Goal: Contribute content: Add original content to the website for others to see

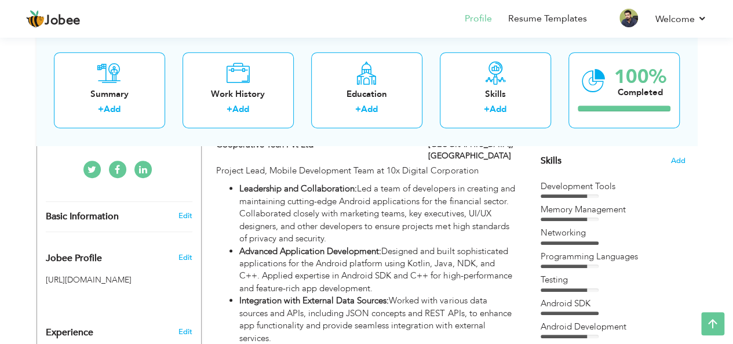
scroll to position [294, 0]
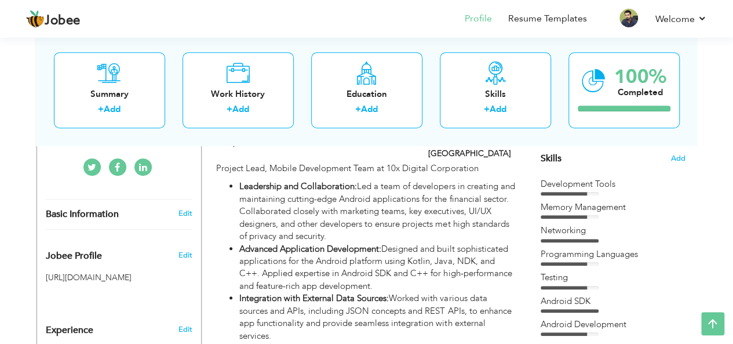
drag, startPoint x: 618, startPoint y: 181, endPoint x: 552, endPoint y: 180, distance: 66.1
click at [552, 180] on div "Development Tools" at bounding box center [613, 184] width 145 height 12
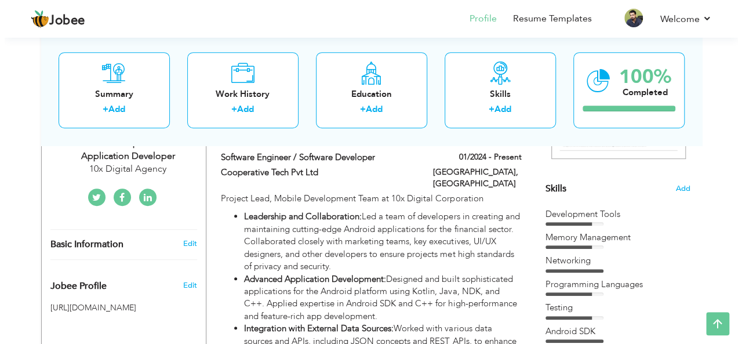
scroll to position [266, 0]
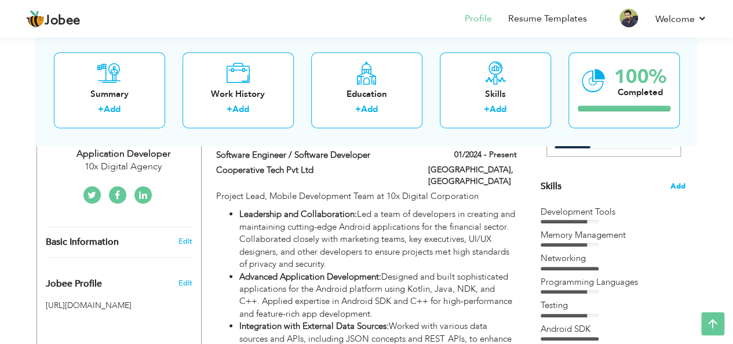
click at [672, 184] on span "Add" at bounding box center [678, 186] width 15 height 11
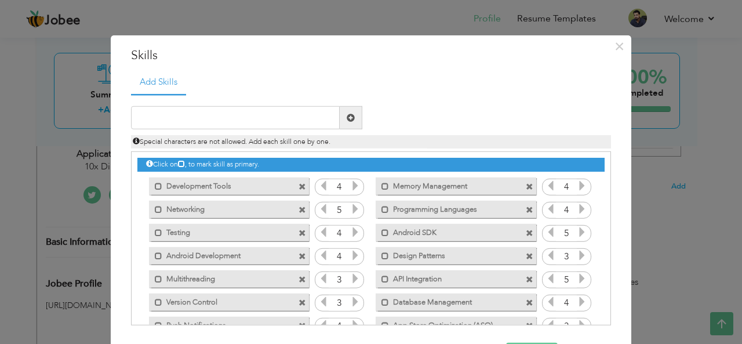
drag, startPoint x: 234, startPoint y: 183, endPoint x: 172, endPoint y: 179, distance: 62.1
click at [172, 179] on label "Development Tools" at bounding box center [220, 184] width 117 height 14
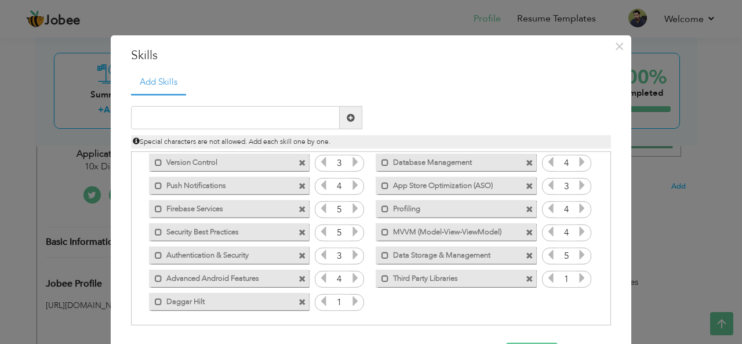
scroll to position [141, 0]
click at [614, 43] on span "×" at bounding box center [619, 45] width 10 height 21
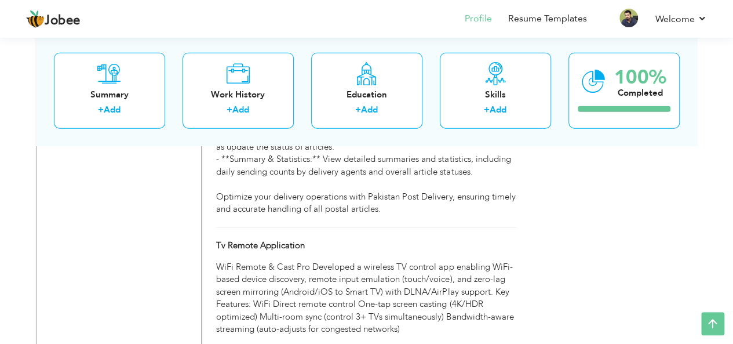
scroll to position [5937, 0]
click at [307, 241] on span at bounding box center [309, 245] width 9 height 9
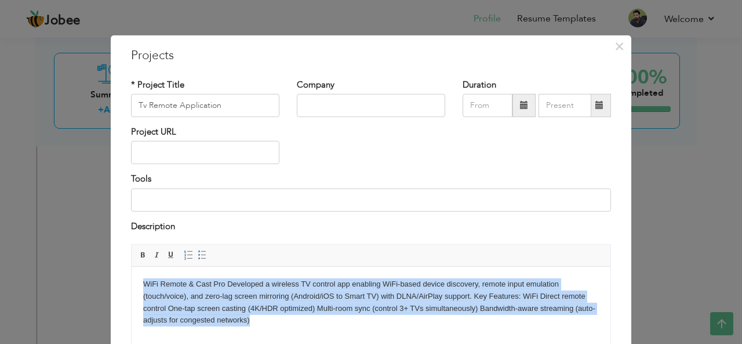
drag, startPoint x: 262, startPoint y: 317, endPoint x: 135, endPoint y: 279, distance: 132.6
click at [135, 279] on html "WiFi Remote & Cast Pro Developed a wireless TV control app enabling WiFi-based …" at bounding box center [371, 302] width 479 height 71
copy body "WiFi Remote & Cast Pro Developed a wireless TV control app enabling WiFi-based …"
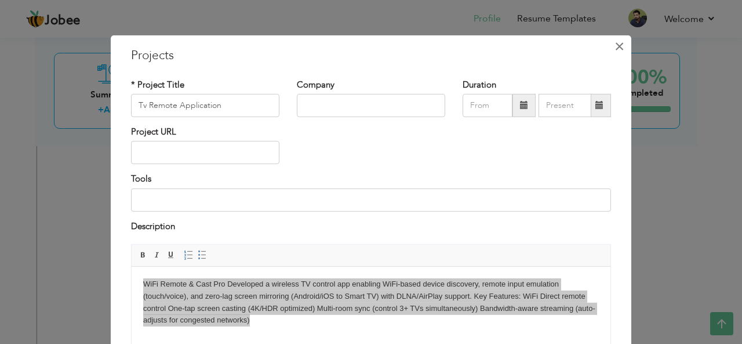
click at [614, 48] on span "×" at bounding box center [619, 45] width 10 height 21
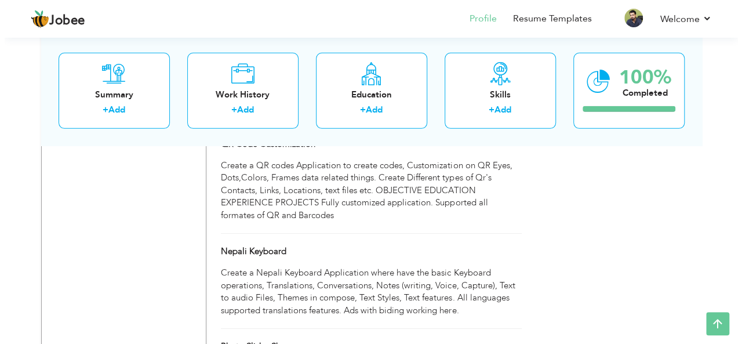
scroll to position [6164, 0]
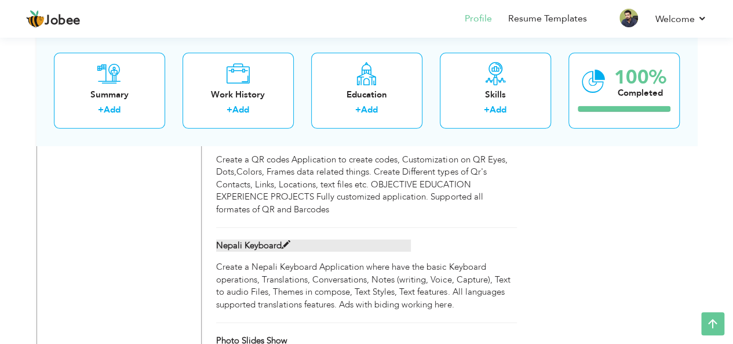
click at [287, 241] on span at bounding box center [286, 245] width 9 height 9
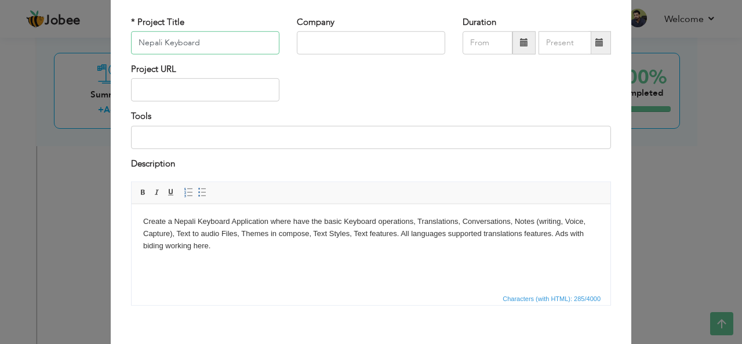
scroll to position [64, 0]
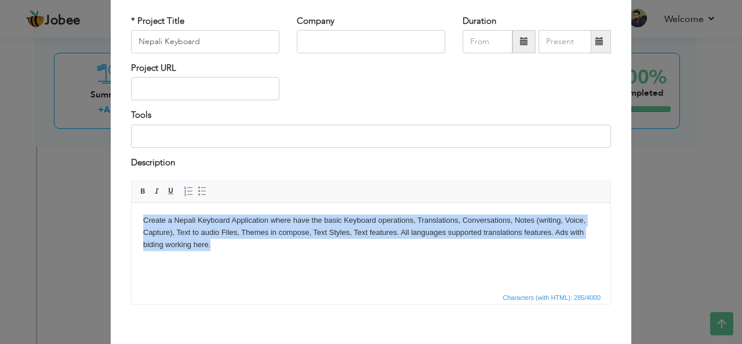
drag, startPoint x: 242, startPoint y: 254, endPoint x: 133, endPoint y: 225, distance: 112.0
click at [133, 225] on html "Create a Nepali Keyboard Application where have the basic Keyboard operations, …" at bounding box center [371, 232] width 479 height 59
copy body "Create a Nepali Keyboard Application where have the basic Keyboard operations, …"
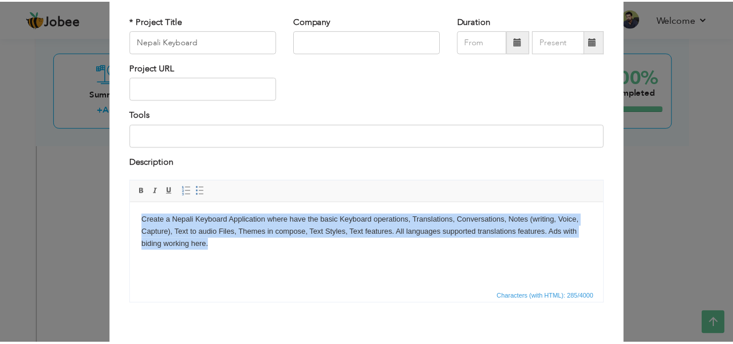
scroll to position [0, 0]
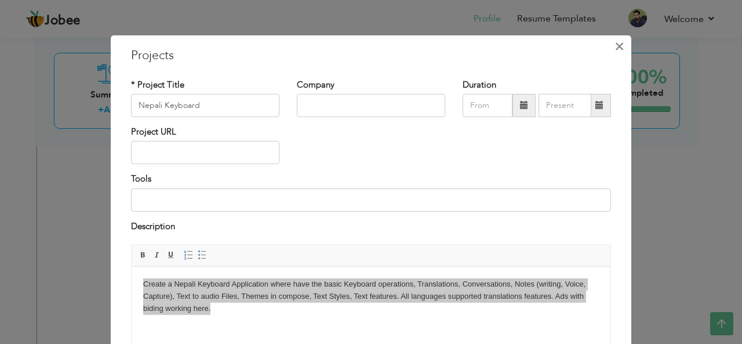
click at [617, 46] on span "×" at bounding box center [619, 45] width 10 height 21
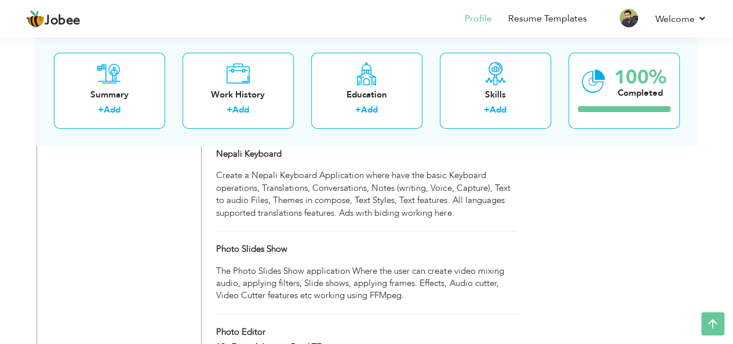
scroll to position [6264, 0]
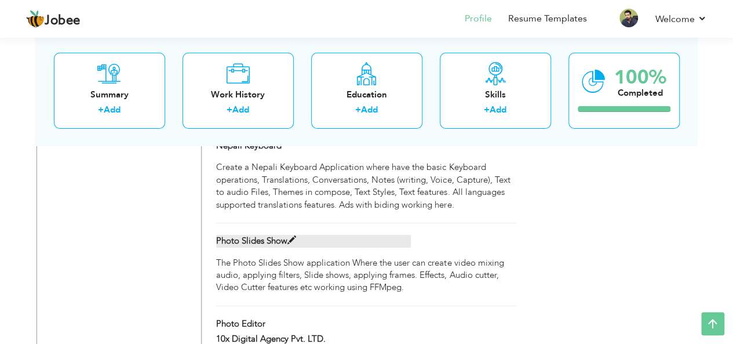
click at [291, 236] on span at bounding box center [291, 240] width 9 height 9
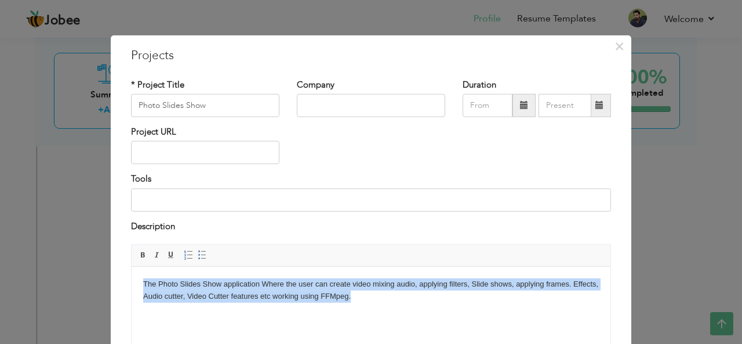
drag, startPoint x: 346, startPoint y: 298, endPoint x: 140, endPoint y: 283, distance: 206.9
click at [140, 283] on html "The Photo Slides Show application Where the user can create video mixing audio,…" at bounding box center [371, 291] width 479 height 48
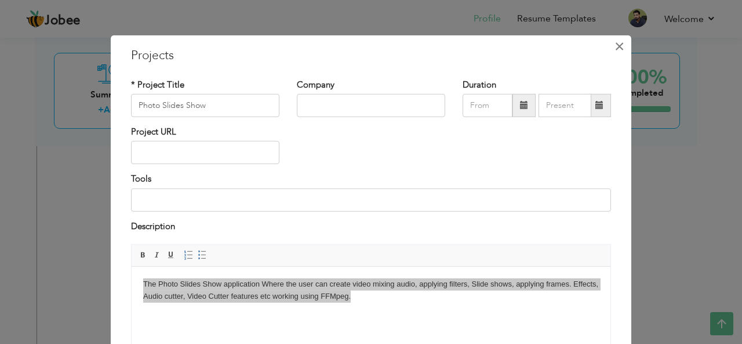
click at [616, 43] on span "×" at bounding box center [619, 45] width 10 height 21
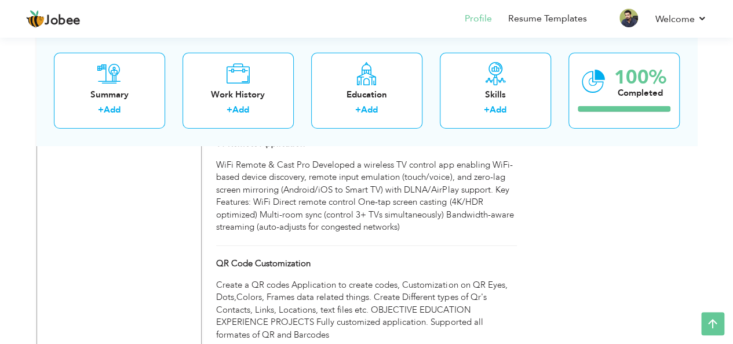
scroll to position [6040, 0]
click at [315, 257] on span at bounding box center [315, 261] width 9 height 9
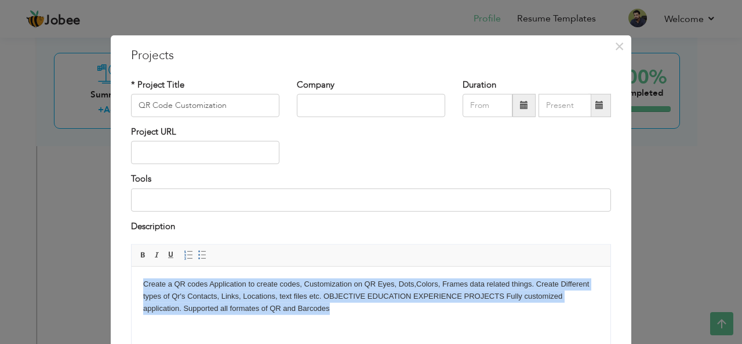
drag, startPoint x: 340, startPoint y: 315, endPoint x: 131, endPoint y: 287, distance: 211.0
click at [132, 287] on html "Create a QR codes Application to create codes, Customization on QR Eyes, Dots,C…" at bounding box center [371, 296] width 479 height 59
copy body "Create a QR codes Application to create codes, Customization on QR Eyes, Dots,C…"
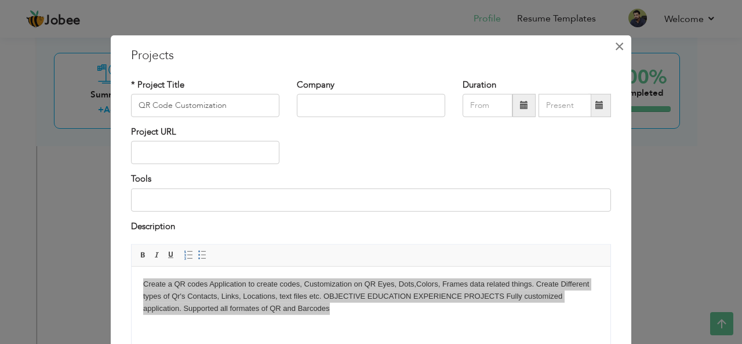
click at [614, 44] on span "×" at bounding box center [619, 45] width 10 height 21
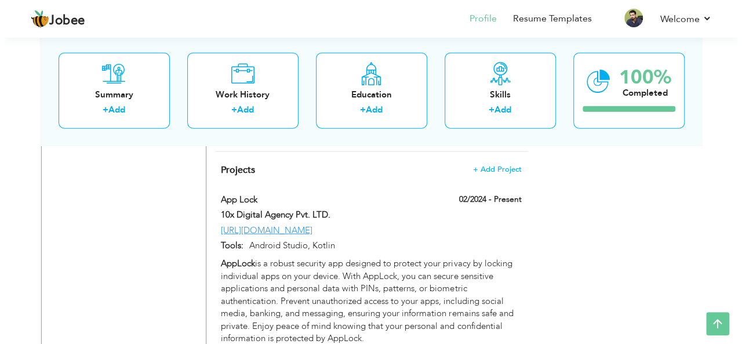
scroll to position [1326, 0]
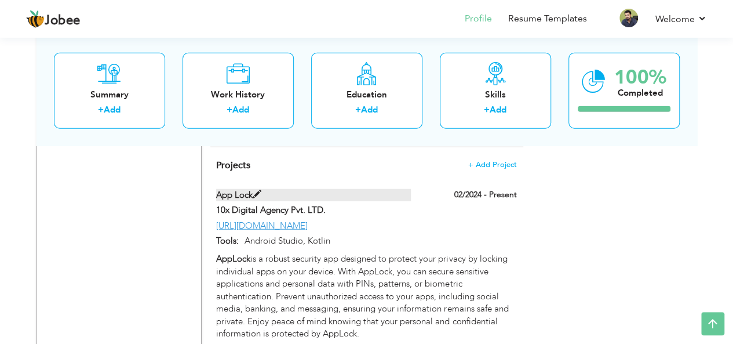
click at [256, 190] on span at bounding box center [257, 194] width 9 height 9
type input "App Lock"
type input "10x Digital Agency Pvt. LTD."
type input "02/2024"
type input "[URL][DOMAIN_NAME]"
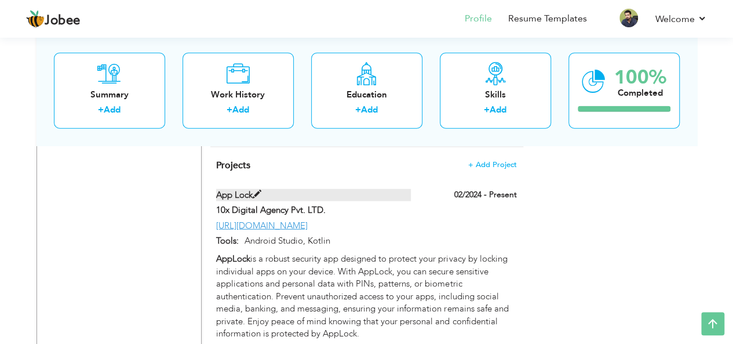
type input "Android Studio, Kotlin"
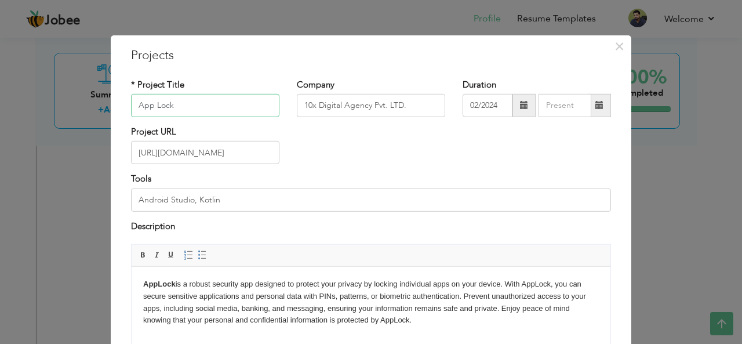
click at [199, 108] on input "App Lock" at bounding box center [205, 105] width 148 height 23
click at [202, 152] on input "[URL][DOMAIN_NAME]" at bounding box center [205, 152] width 148 height 23
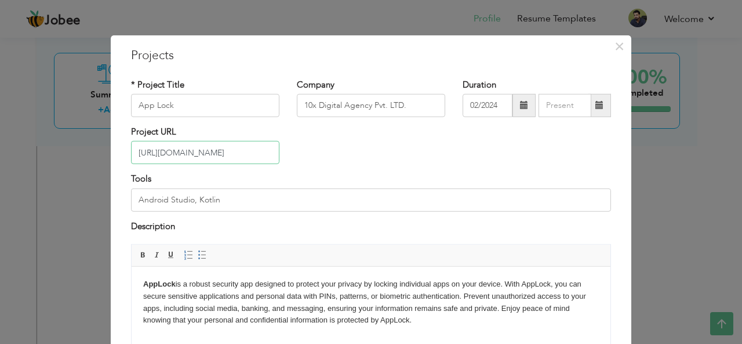
click at [202, 152] on input "[URL][DOMAIN_NAME]" at bounding box center [205, 152] width 148 height 23
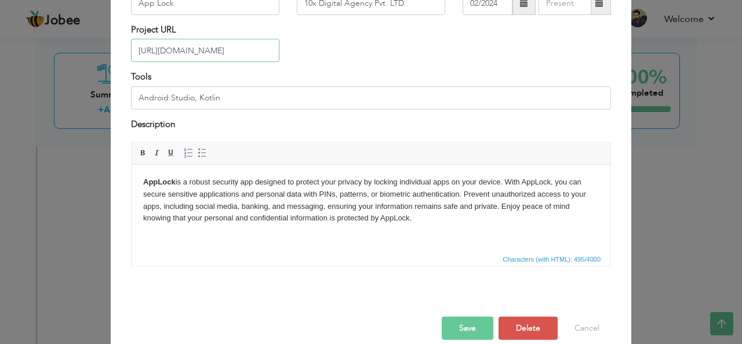
scroll to position [104, 0]
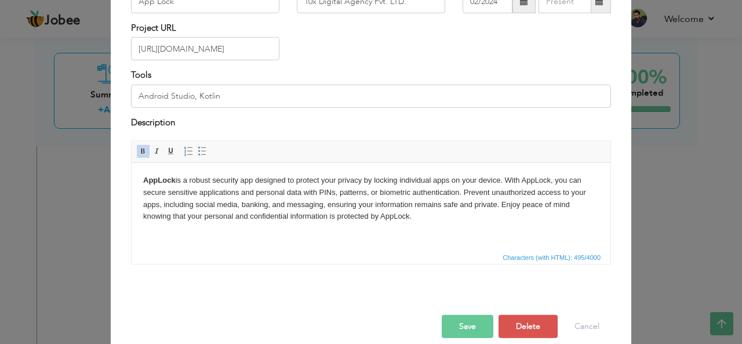
drag, startPoint x: 395, startPoint y: 221, endPoint x: 135, endPoint y: 179, distance: 263.6
click at [135, 179] on html "AppLock is a robust security app designed to protect your privacy by locking in…" at bounding box center [371, 198] width 479 height 71
copy p "AppLock is a robust security app designed to protect your privacy by locking in…"
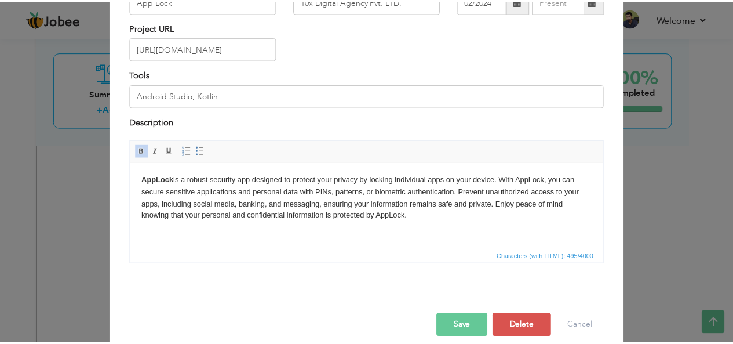
scroll to position [0, 0]
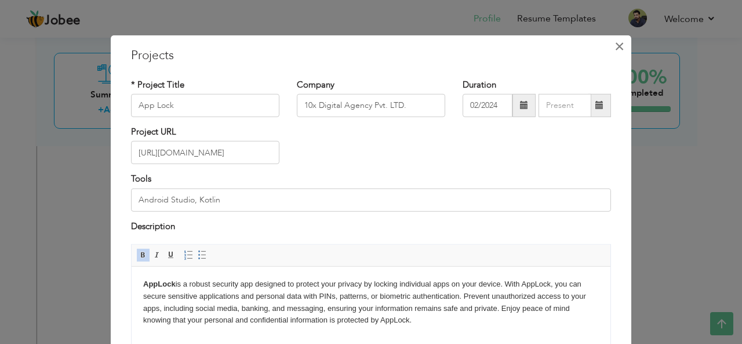
click at [617, 48] on span "×" at bounding box center [619, 45] width 10 height 21
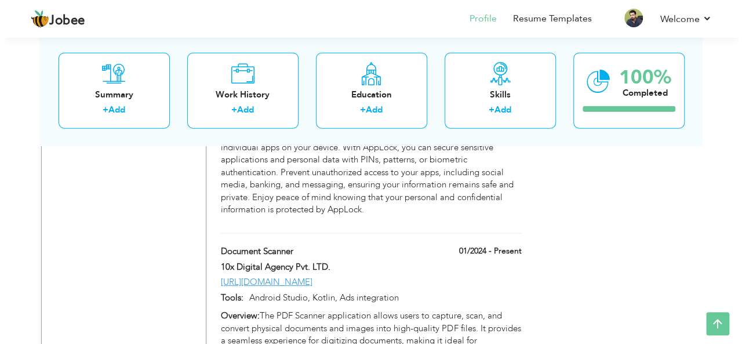
scroll to position [1450, 0]
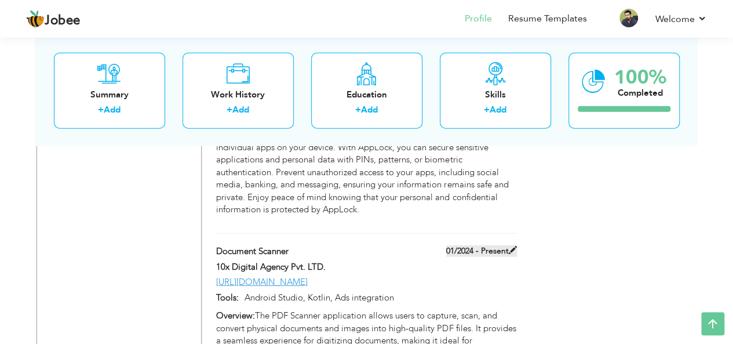
click at [513, 246] on span at bounding box center [513, 250] width 8 height 8
type input "Document Scanner"
type input "01/2024"
type input "[URL][DOMAIN_NAME]"
type input "Android Studio, Kotlin, Ads integration"
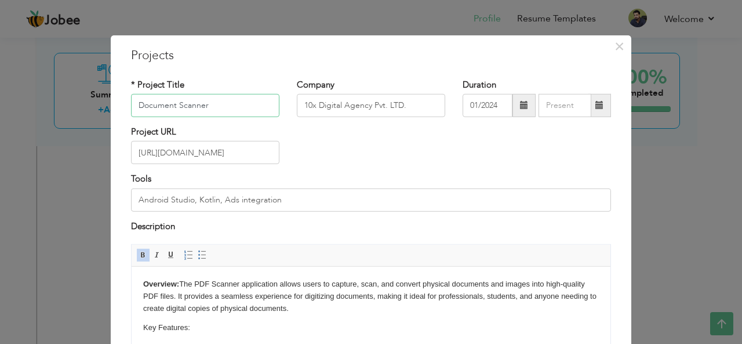
click at [214, 108] on input "Document Scanner" at bounding box center [205, 105] width 148 height 23
click at [252, 150] on input "[URL][DOMAIN_NAME]" at bounding box center [205, 152] width 148 height 23
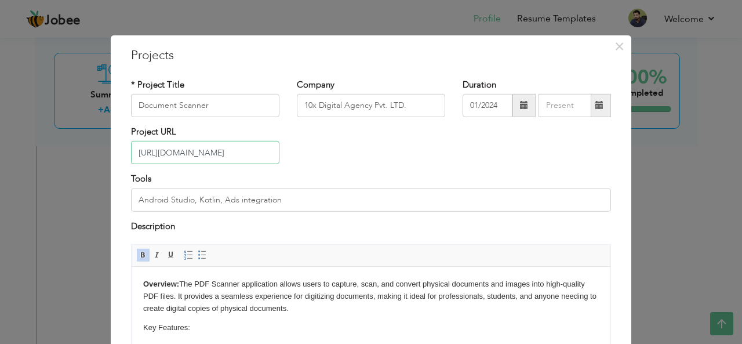
click at [252, 150] on input "[URL][DOMAIN_NAME]" at bounding box center [205, 152] width 148 height 23
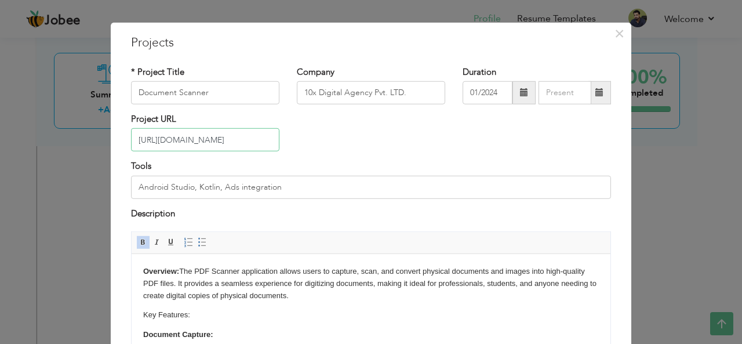
scroll to position [0, 0]
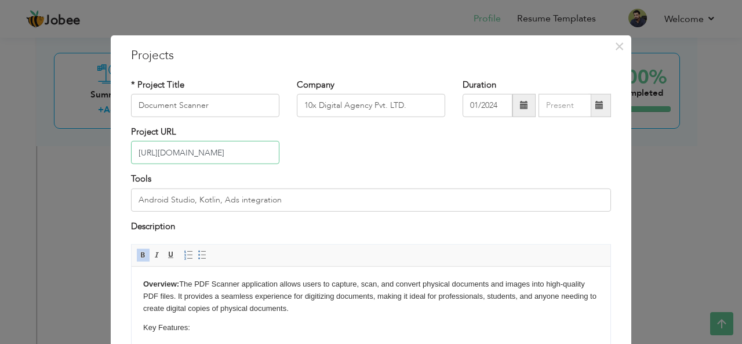
click at [190, 160] on input "[URL][DOMAIN_NAME]" at bounding box center [205, 152] width 148 height 23
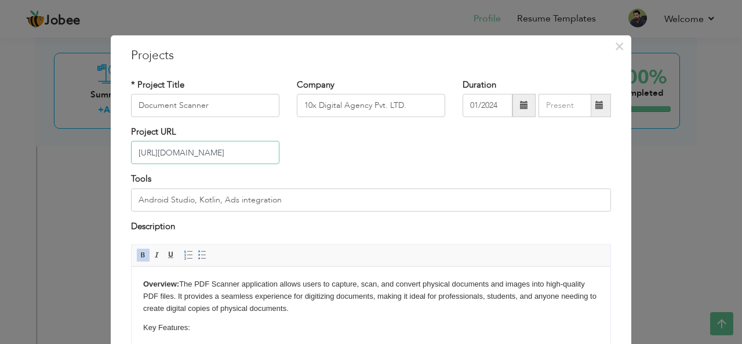
click at [190, 160] on input "[URL][DOMAIN_NAME]" at bounding box center [205, 152] width 148 height 23
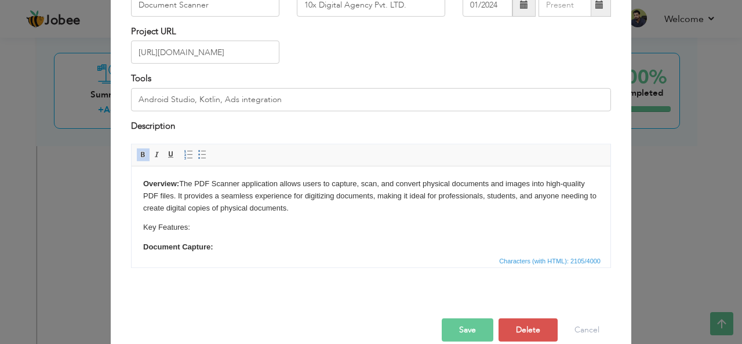
drag, startPoint x: 469, startPoint y: 238, endPoint x: 139, endPoint y: 245, distance: 329.9
click at [139, 245] on html "Overview: The PDF Scanner application allows users to capture, scan, and conver…" at bounding box center [371, 350] width 479 height 368
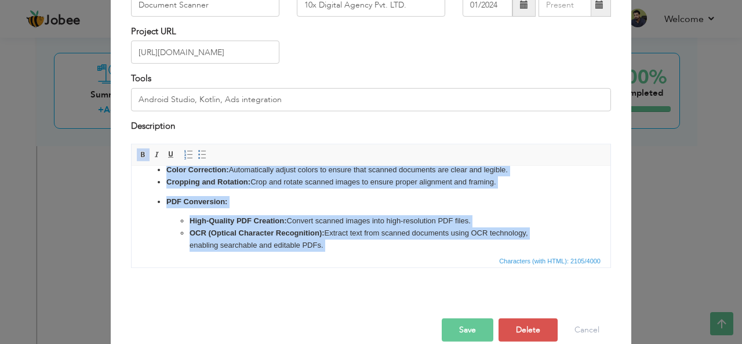
scroll to position [281, 0]
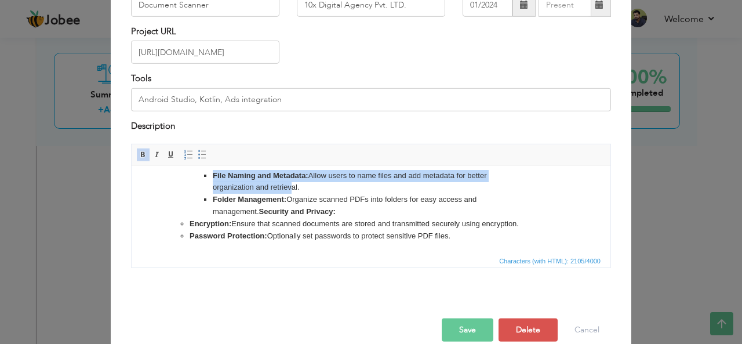
drag, startPoint x: 144, startPoint y: 184, endPoint x: 484, endPoint y: 243, distance: 344.8
click at [484, 243] on html "Overview: The PDF Scanner application allows users to capture, scan, and conver…" at bounding box center [371, 69] width 479 height 368
copy body "Loremips: Dol SIT Ametcon adipiscinge seddoe tempo in utlabor, etdo, mag aliqua…"
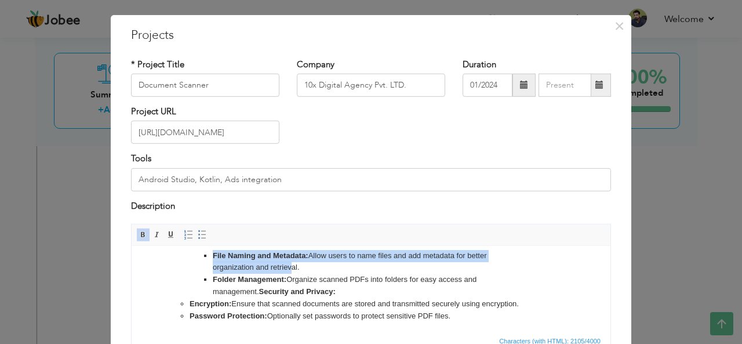
scroll to position [0, 0]
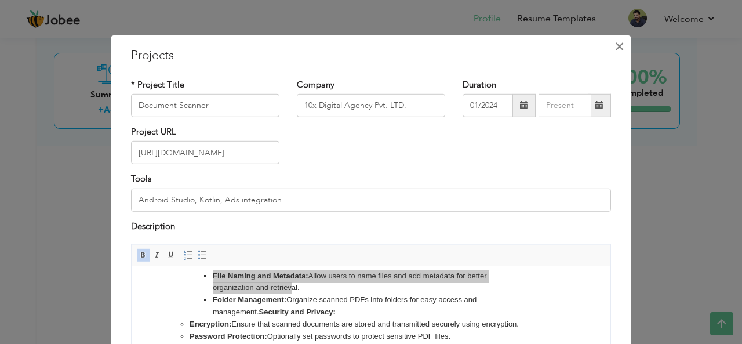
click at [614, 45] on span "×" at bounding box center [619, 45] width 10 height 21
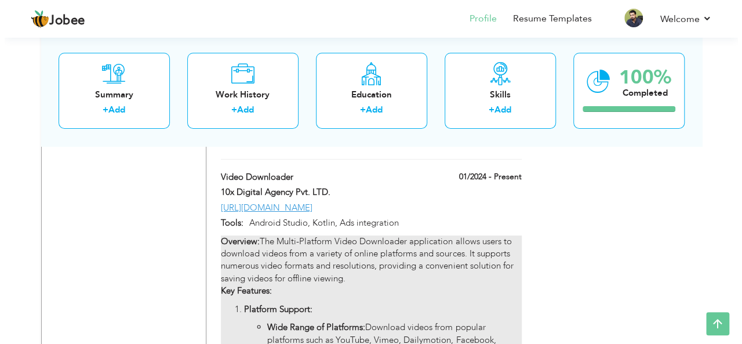
scroll to position [2090, 0]
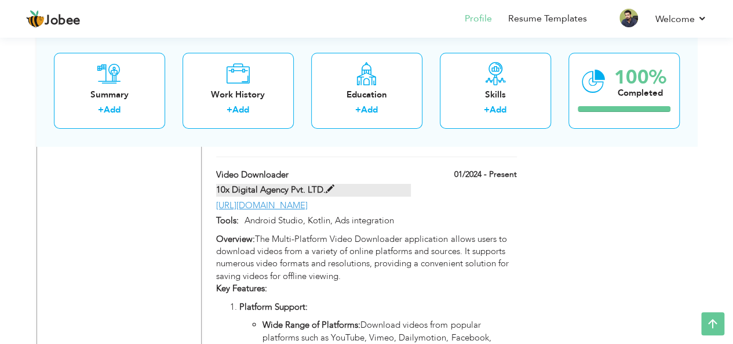
click at [326, 185] on span at bounding box center [330, 189] width 9 height 9
type input "Video Downloader"
type input "[URL][DOMAIN_NAME]"
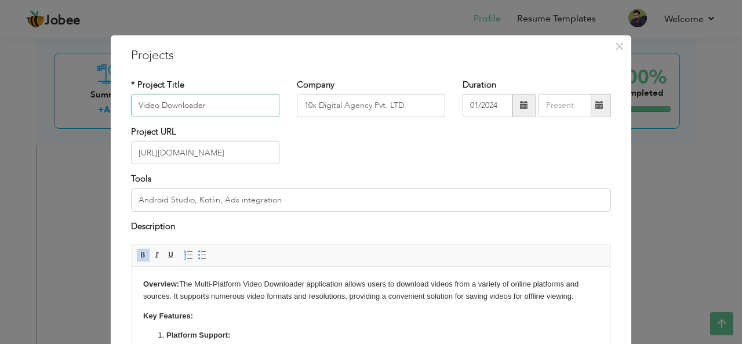
click at [223, 110] on input "Video Downloader" at bounding box center [205, 105] width 148 height 23
click at [223, 157] on input "[URL][DOMAIN_NAME]" at bounding box center [205, 152] width 148 height 23
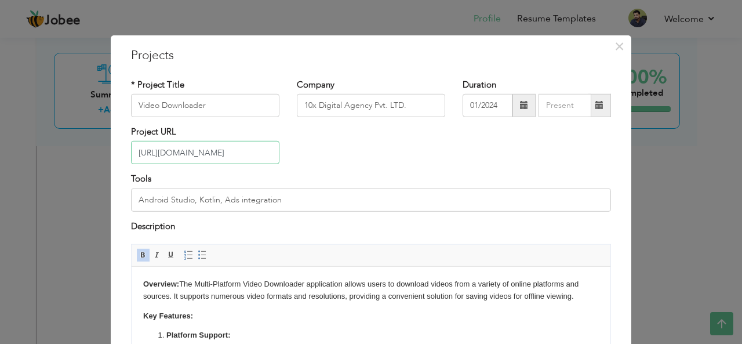
click at [223, 157] on input "[URL][DOMAIN_NAME]" at bounding box center [205, 152] width 148 height 23
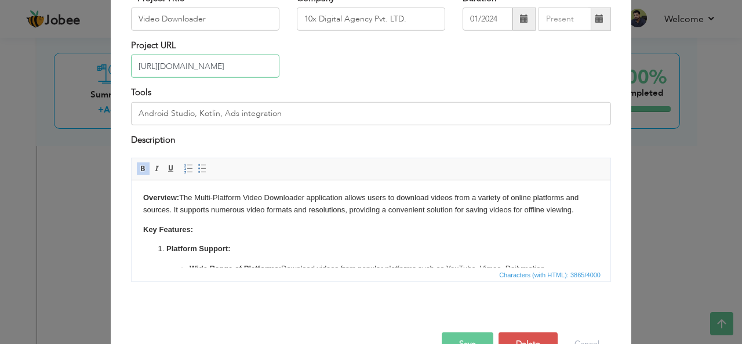
scroll to position [92, 0]
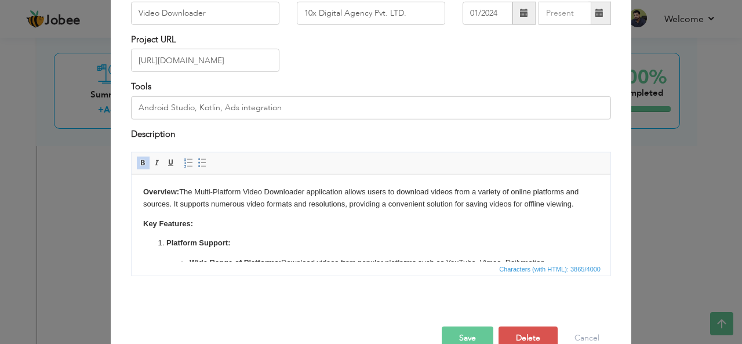
drag, startPoint x: 590, startPoint y: 205, endPoint x: 181, endPoint y: 193, distance: 409.4
copy body "The Multi-Platform Video Downloader application allows users to download videos…"
